Goal: Task Accomplishment & Management: Use online tool/utility

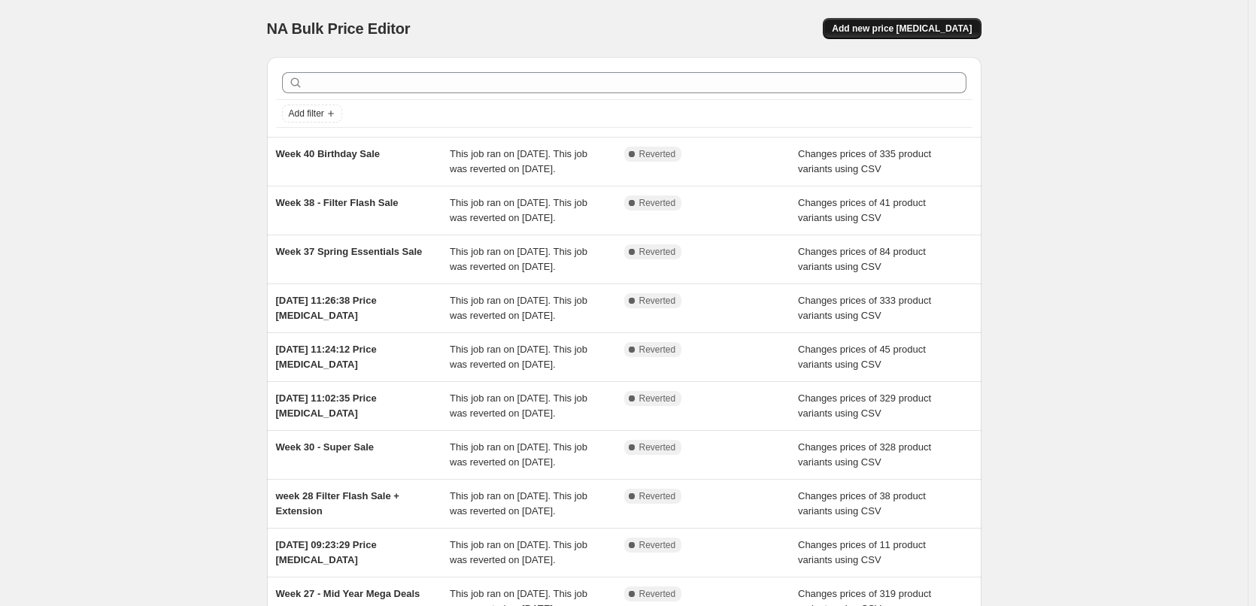
click at [917, 31] on span "Add new price change job" at bounding box center [902, 29] width 140 height 12
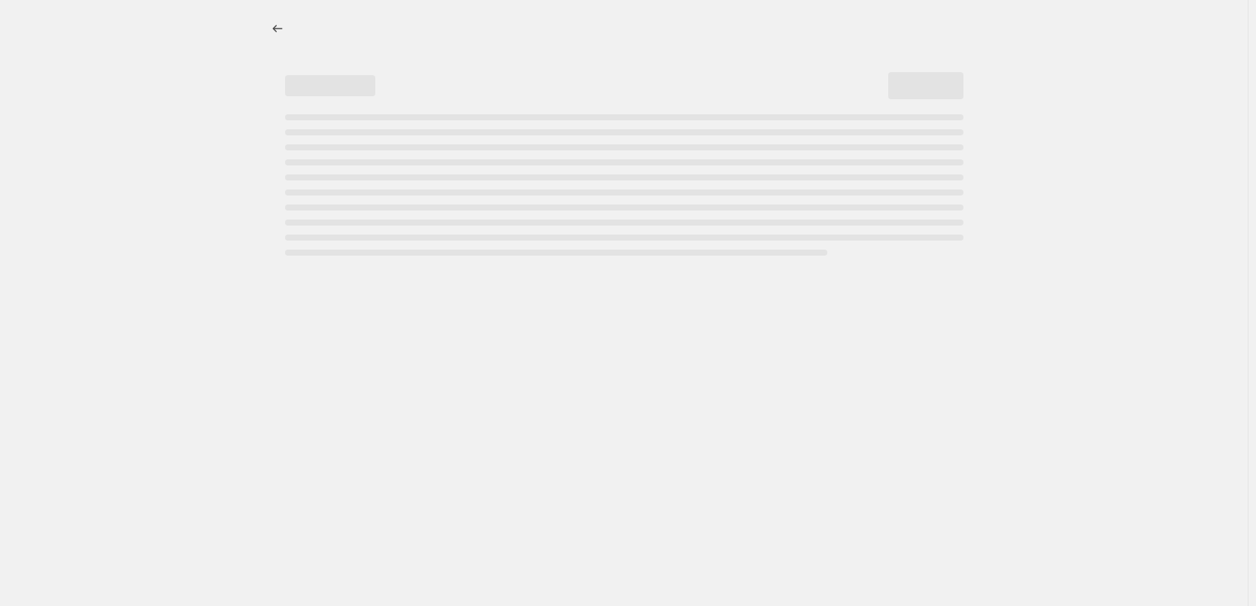
select select "percentage"
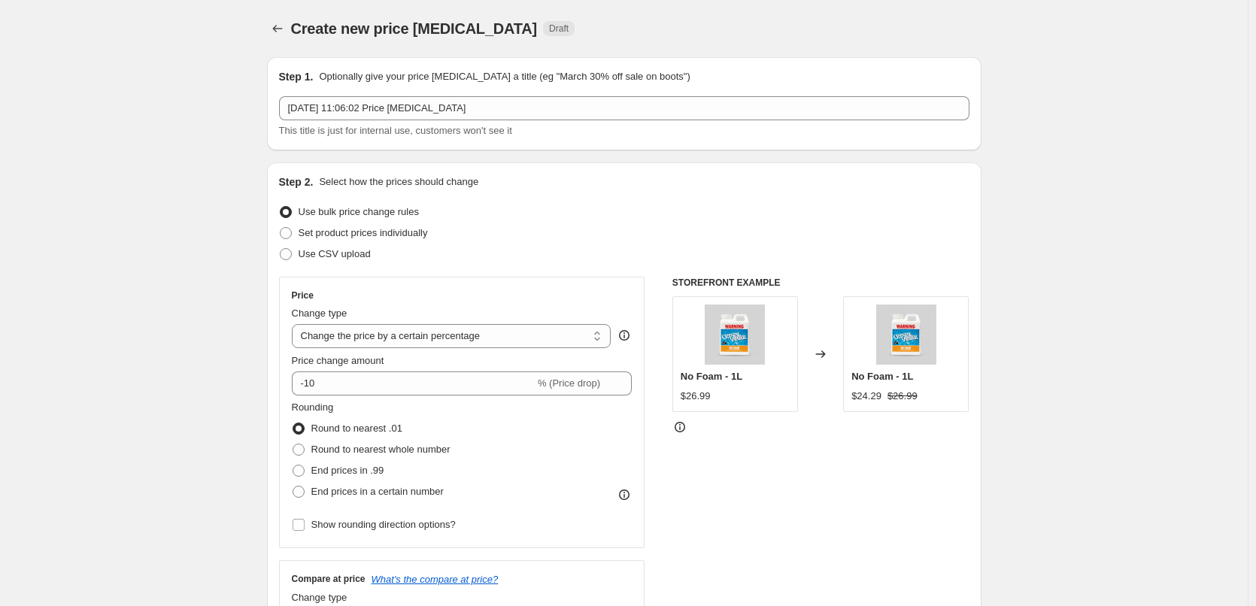
click at [287, 265] on div "Step 2. Select how the prices should change Use bulk price change rules Set pro…" at bounding box center [624, 426] width 690 height 504
click at [293, 261] on label "Use CSV upload" at bounding box center [325, 254] width 92 height 21
click at [280, 249] on input "Use CSV upload" at bounding box center [280, 248] width 1 height 1
radio input "true"
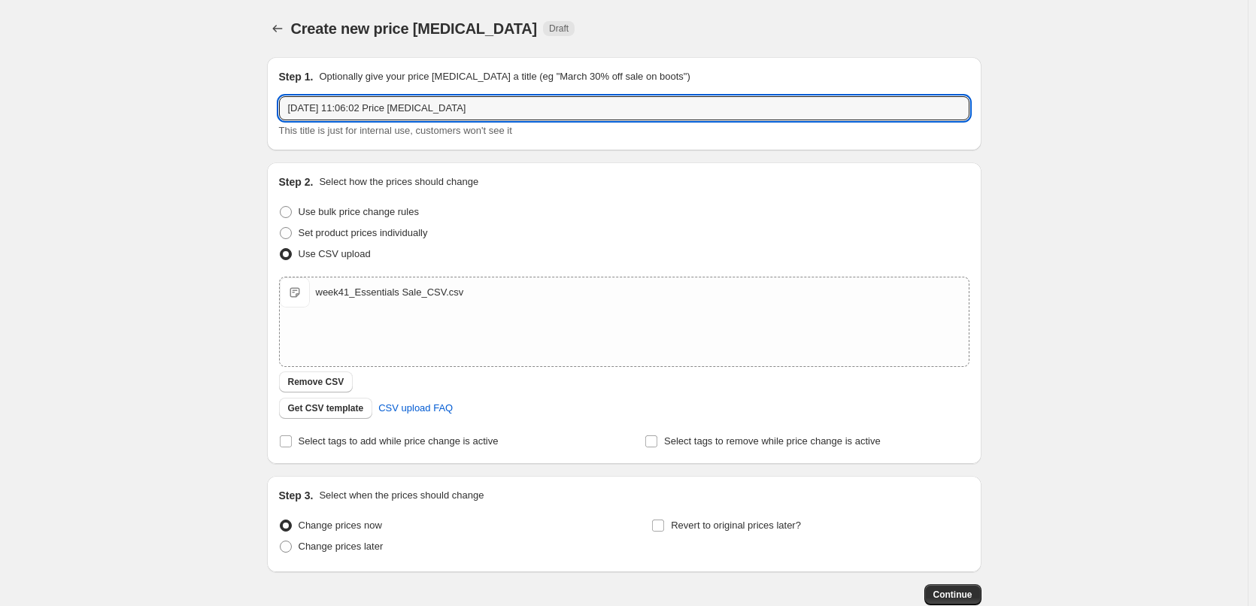
drag, startPoint x: 313, startPoint y: 108, endPoint x: 226, endPoint y: 112, distance: 86.6
click at [226, 111] on div "Create new price change job. This page is ready Create new price change job Dra…" at bounding box center [623, 348] width 1247 height 697
type input "Week 41 Essentials Sale"
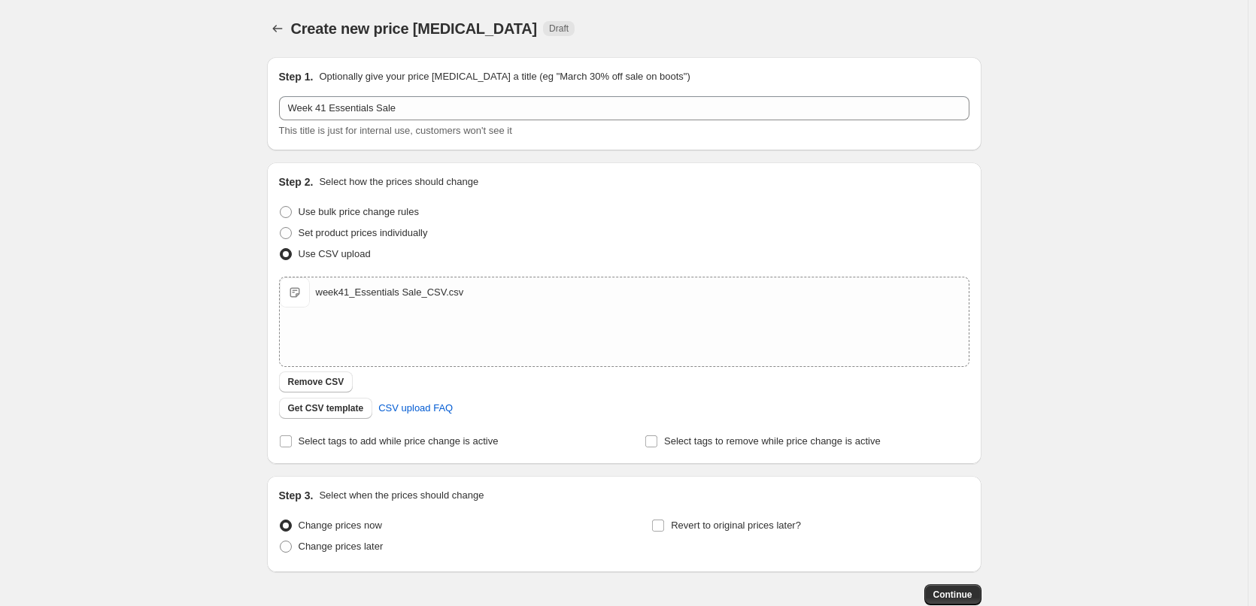
click at [159, 266] on div "Create new price change job. This page is ready Create new price change job Dra…" at bounding box center [623, 348] width 1247 height 697
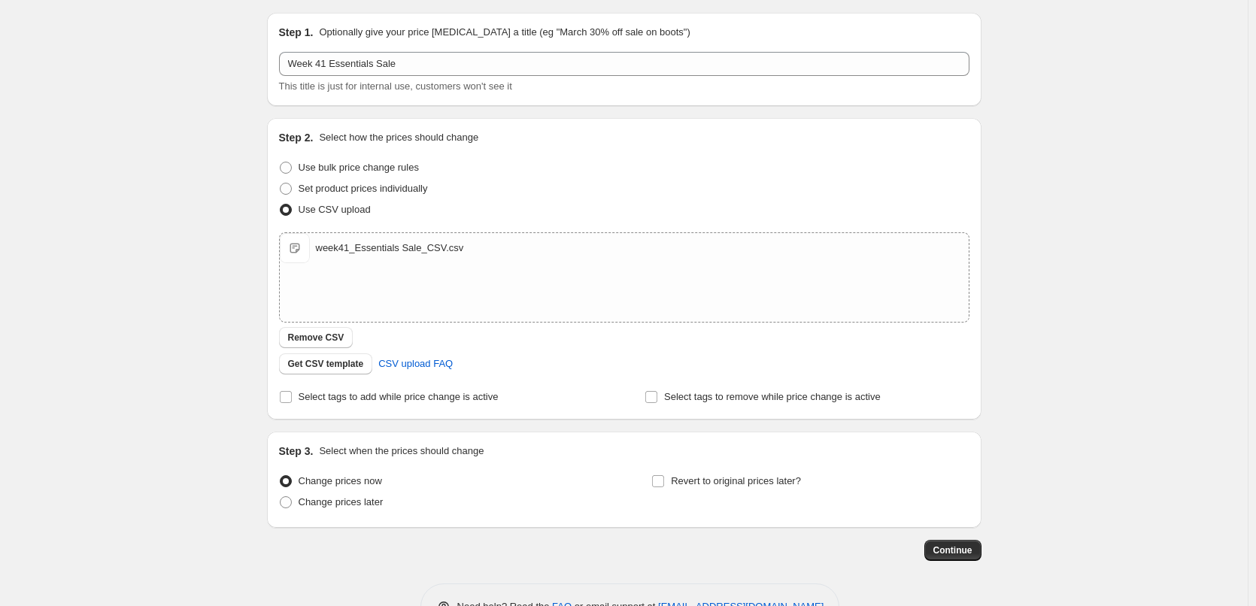
scroll to position [91, 0]
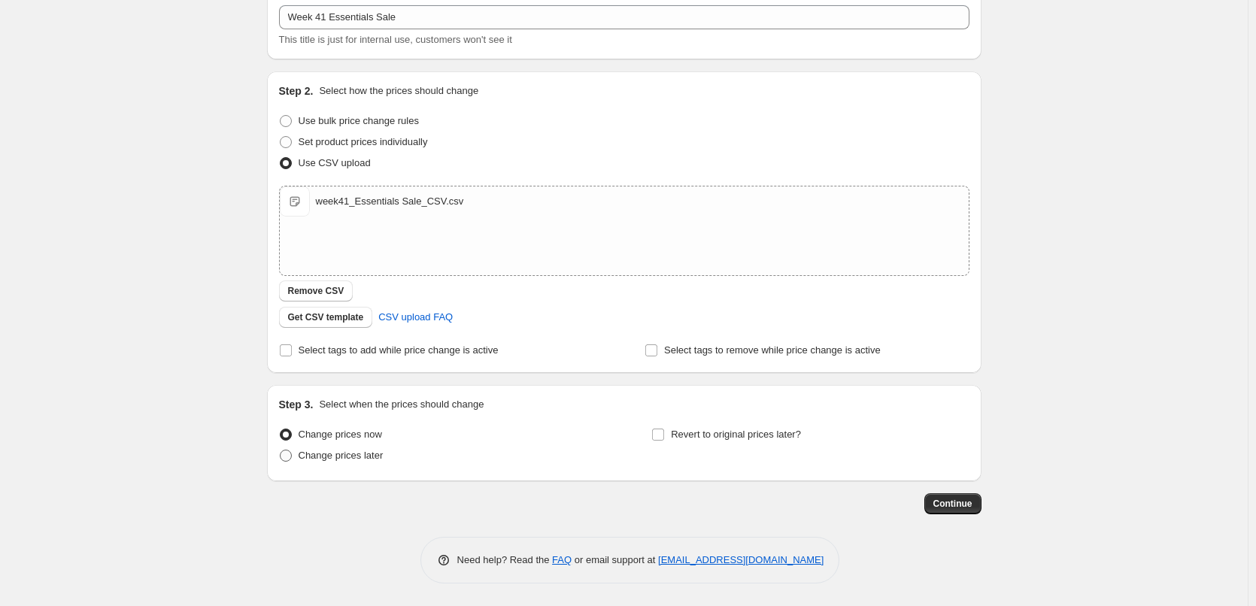
click at [317, 450] on span "Change prices later" at bounding box center [341, 455] width 85 height 11
click at [280, 450] on input "Change prices later" at bounding box center [280, 450] width 1 height 1
radio input "true"
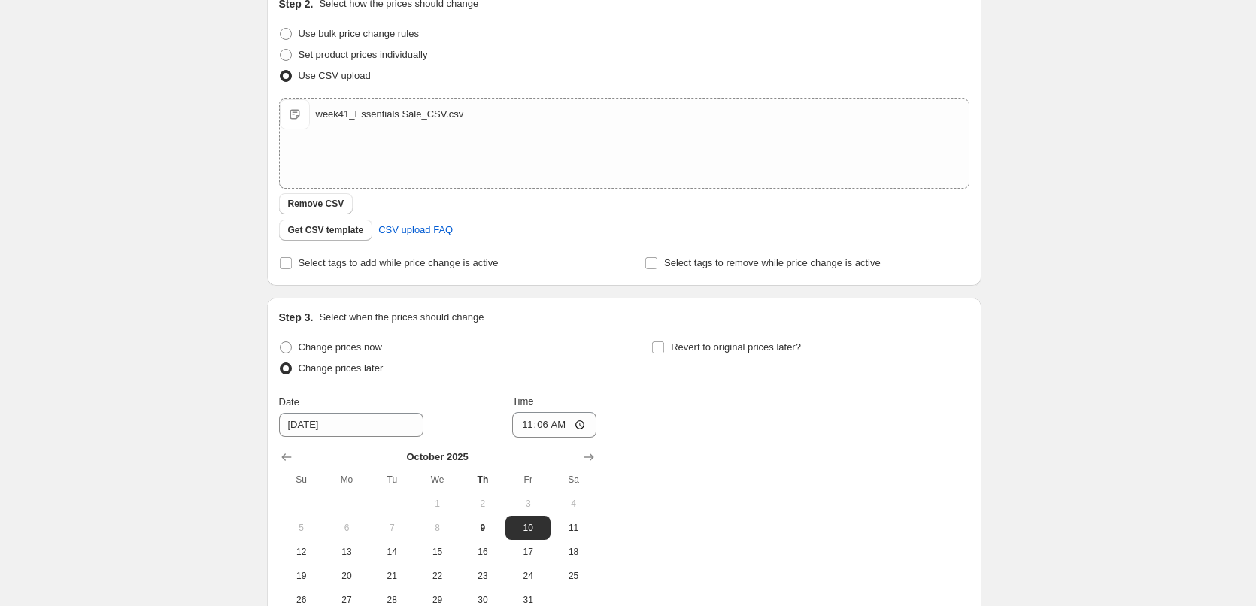
scroll to position [348, 0]
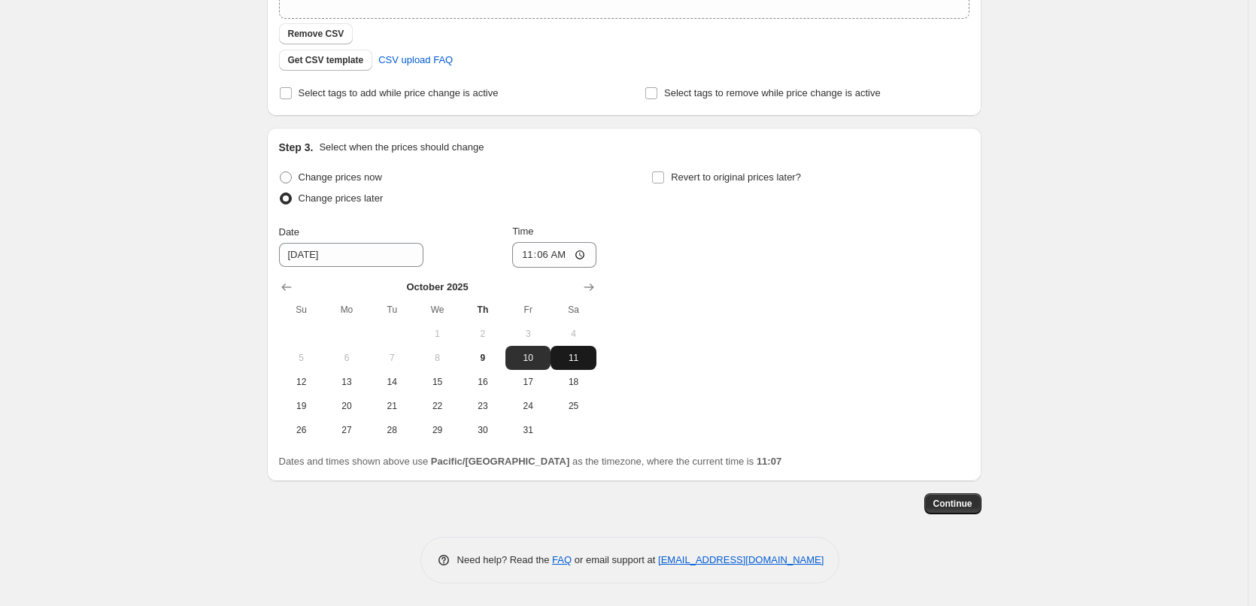
click at [596, 353] on button "11" at bounding box center [572, 358] width 45 height 24
type input "10/11/2025"
click at [589, 250] on input "11:06" at bounding box center [554, 255] width 84 height 26
type input "00:01"
click at [699, 272] on div "Change prices now Change prices later Date 10/11/2025 Time 00:01 October 2025 S…" at bounding box center [624, 304] width 690 height 275
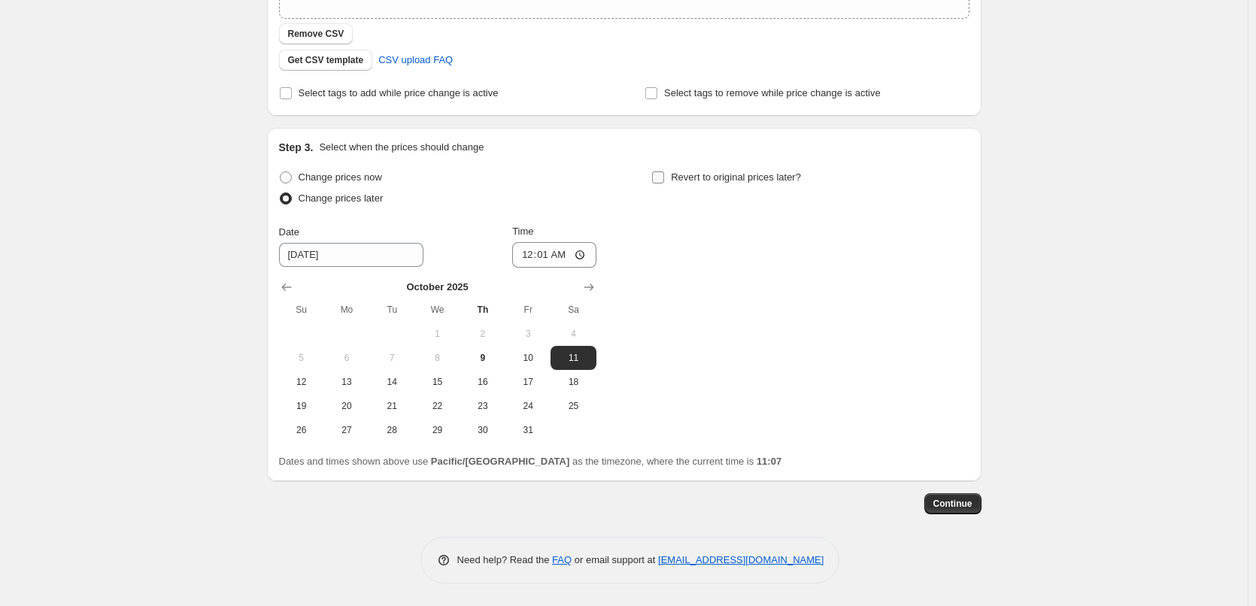
click at [665, 177] on span at bounding box center [658, 178] width 14 height 14
click at [664, 177] on input "Revert to original prices later?" at bounding box center [658, 177] width 12 height 12
checkbox input "true"
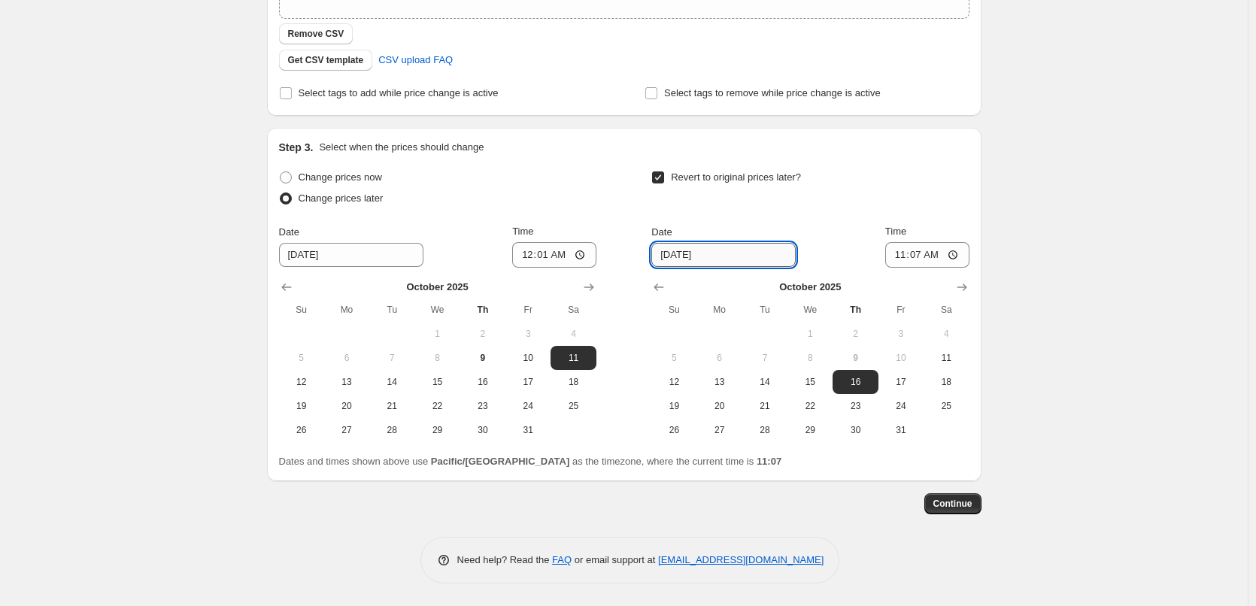
click at [768, 256] on input "10/16/2025" at bounding box center [723, 255] width 144 height 24
click at [777, 385] on span "14" at bounding box center [764, 382] width 33 height 12
type input "10/14/2025"
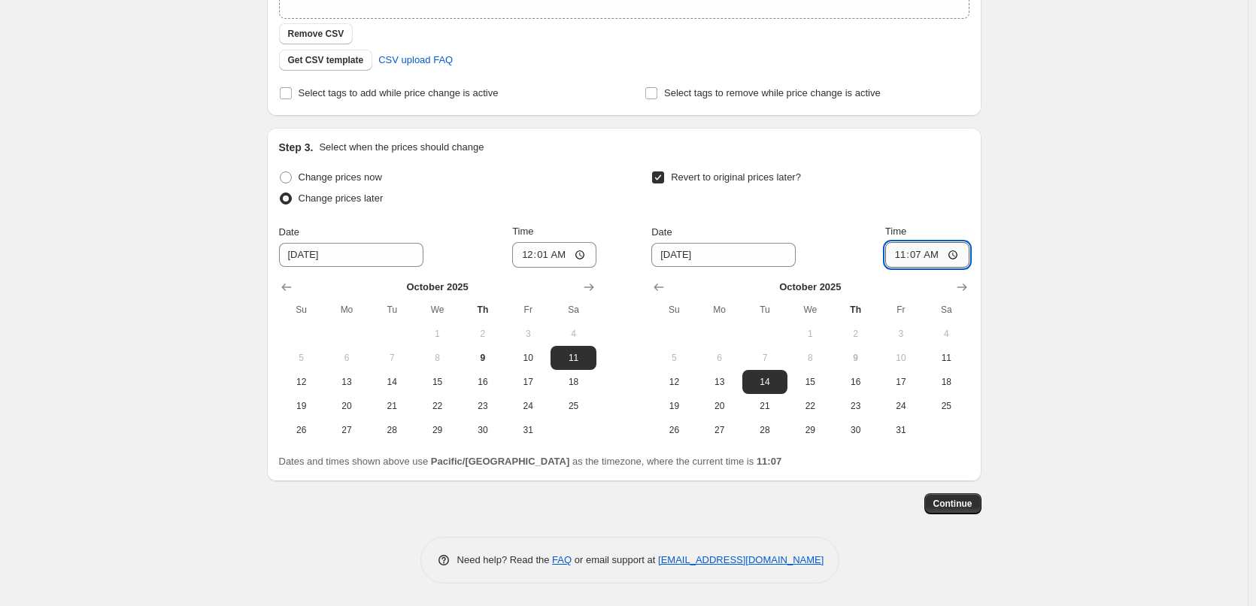
click at [953, 253] on input "11:07" at bounding box center [927, 255] width 84 height 26
type input "23:59"
click at [944, 192] on div "Revert to original prices later?" at bounding box center [809, 189] width 317 height 45
click at [947, 504] on span "Continue" at bounding box center [952, 504] width 39 height 12
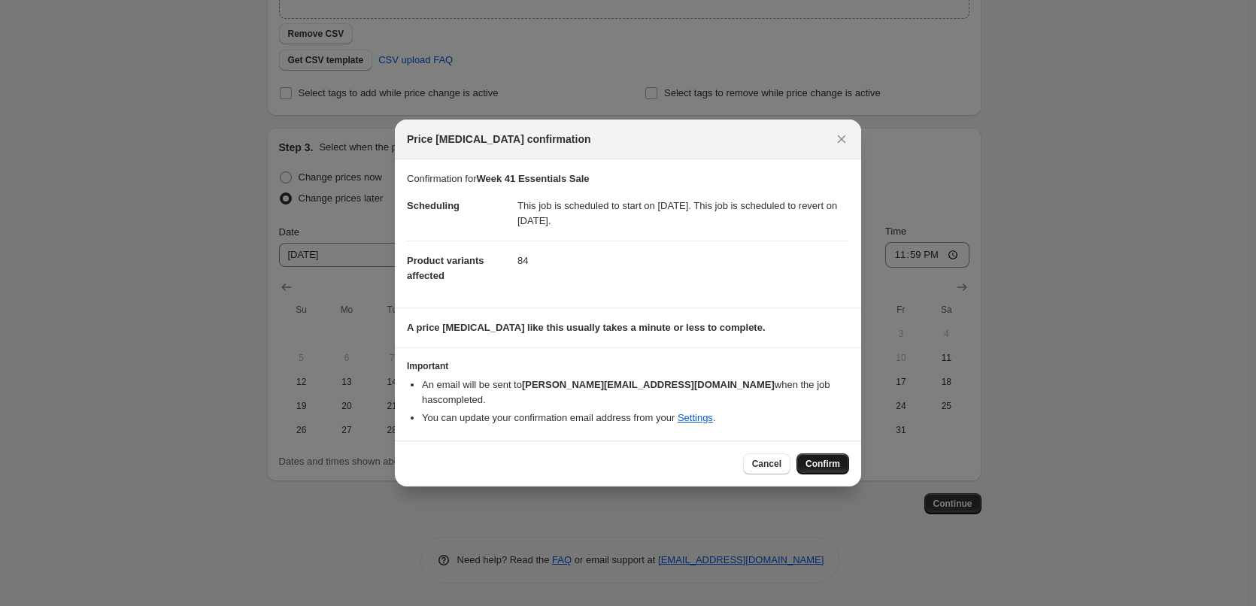
click at [825, 461] on span "Confirm" at bounding box center [822, 464] width 35 height 12
